Goal: Connect with others: Establish contact or relationships with other users

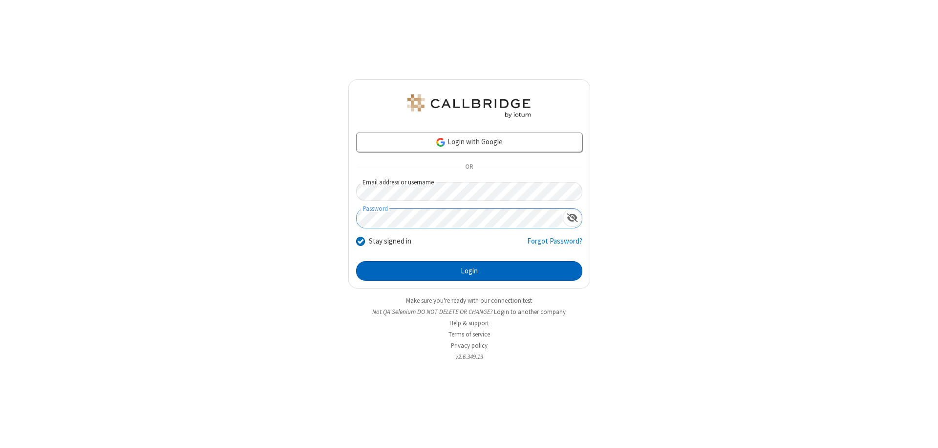
click at [469, 271] on button "Login" at bounding box center [469, 271] width 226 height 20
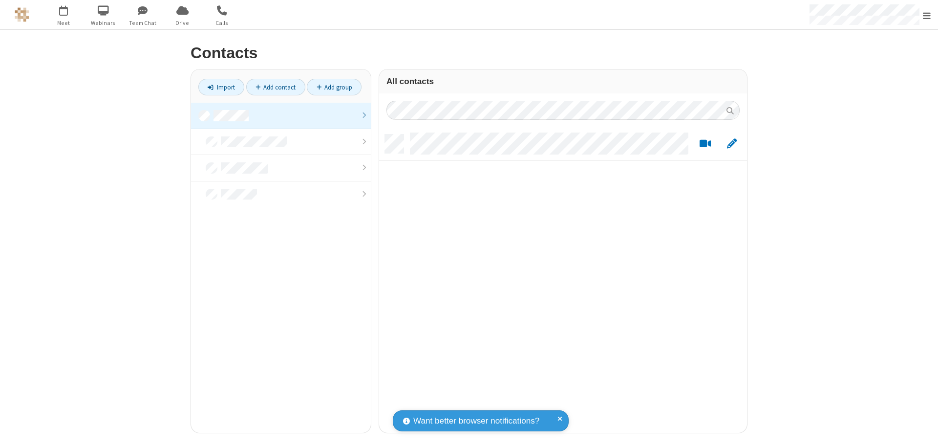
scroll to position [298, 361]
click at [281, 115] on link at bounding box center [281, 116] width 180 height 26
click at [276, 87] on link "Add contact" at bounding box center [275, 87] width 59 height 17
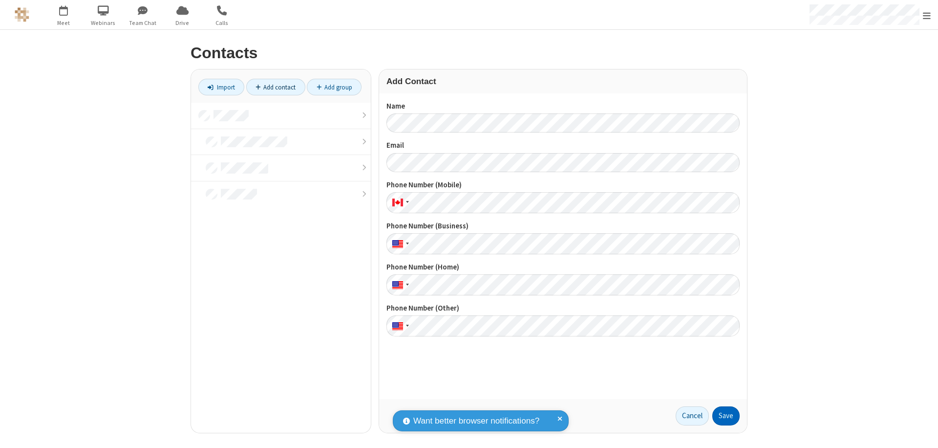
click at [726, 415] on button "Save" at bounding box center [726, 416] width 27 height 20
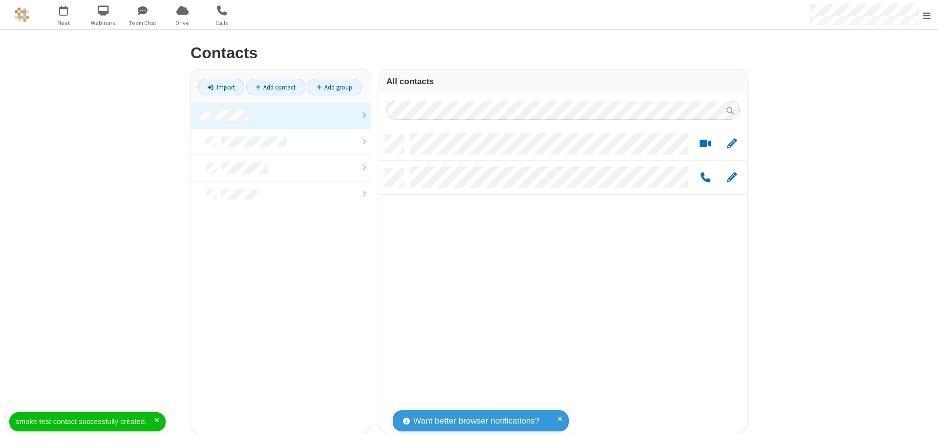
scroll to position [298, 361]
click at [276, 87] on link "Add contact" at bounding box center [275, 87] width 59 height 17
